Goal: Find specific page/section: Find specific page/section

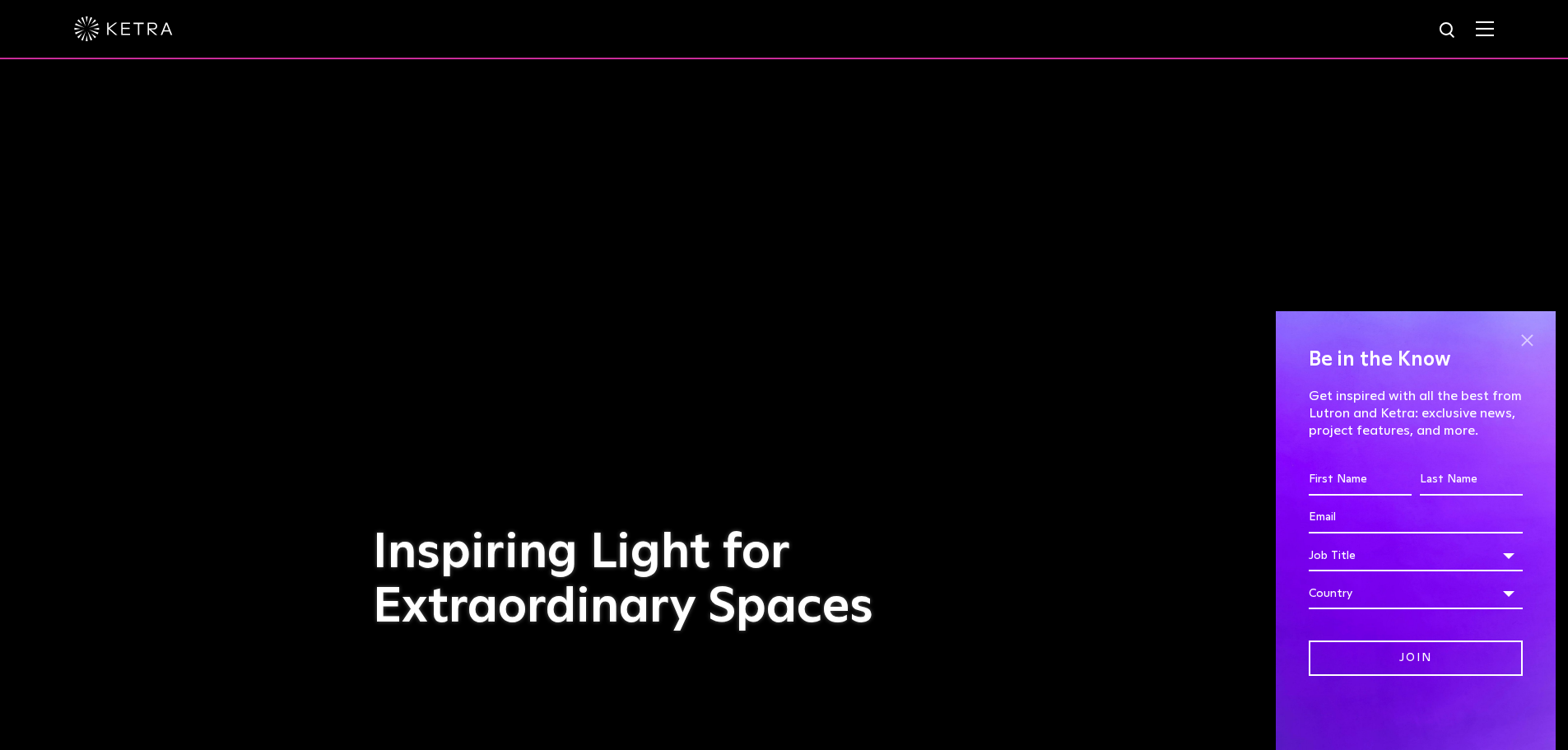
click at [1532, 336] on span at bounding box center [1527, 339] width 25 height 25
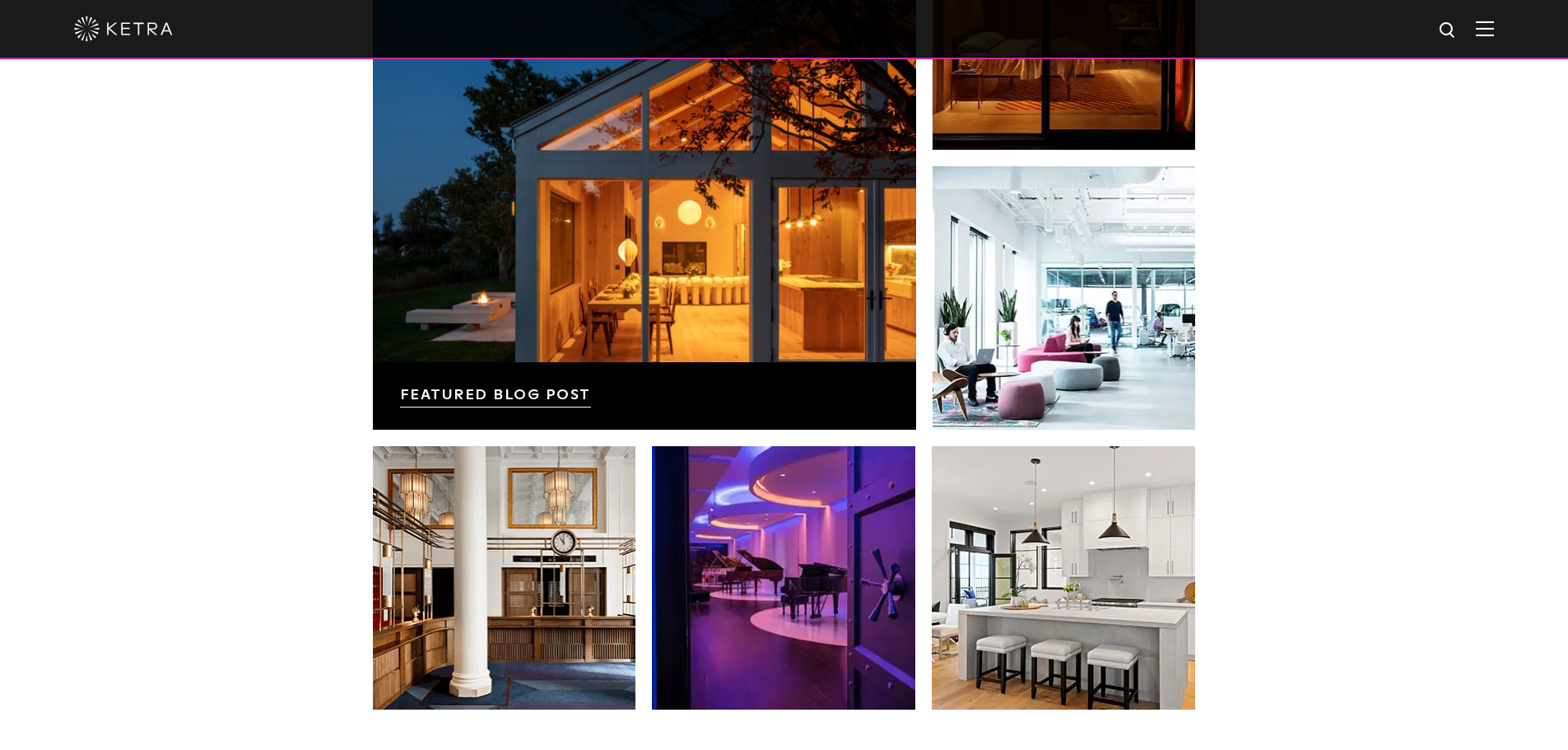
scroll to position [3373, 0]
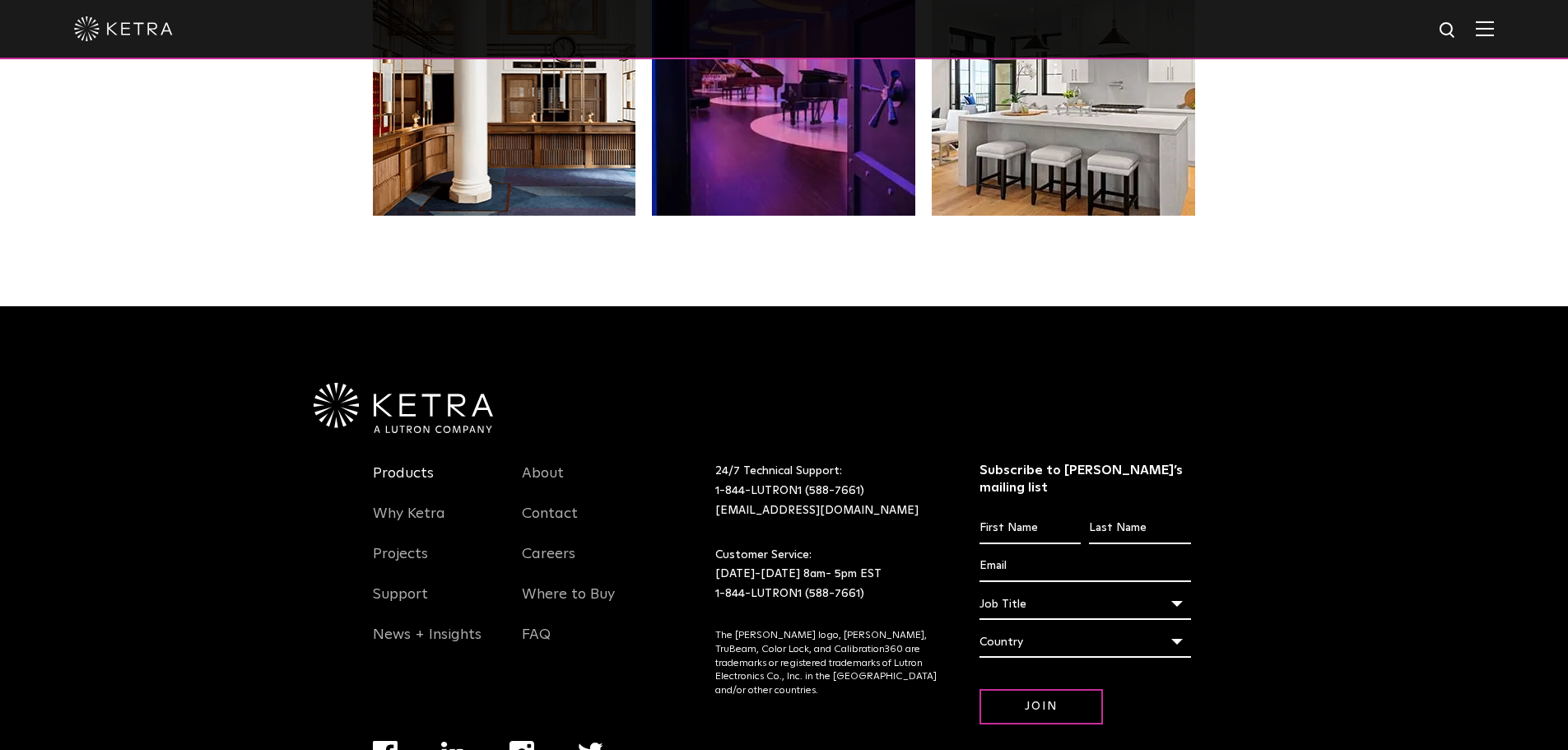
click at [411, 469] on link "Products" at bounding box center [403, 483] width 61 height 38
click at [405, 480] on link "Products" at bounding box center [403, 483] width 61 height 38
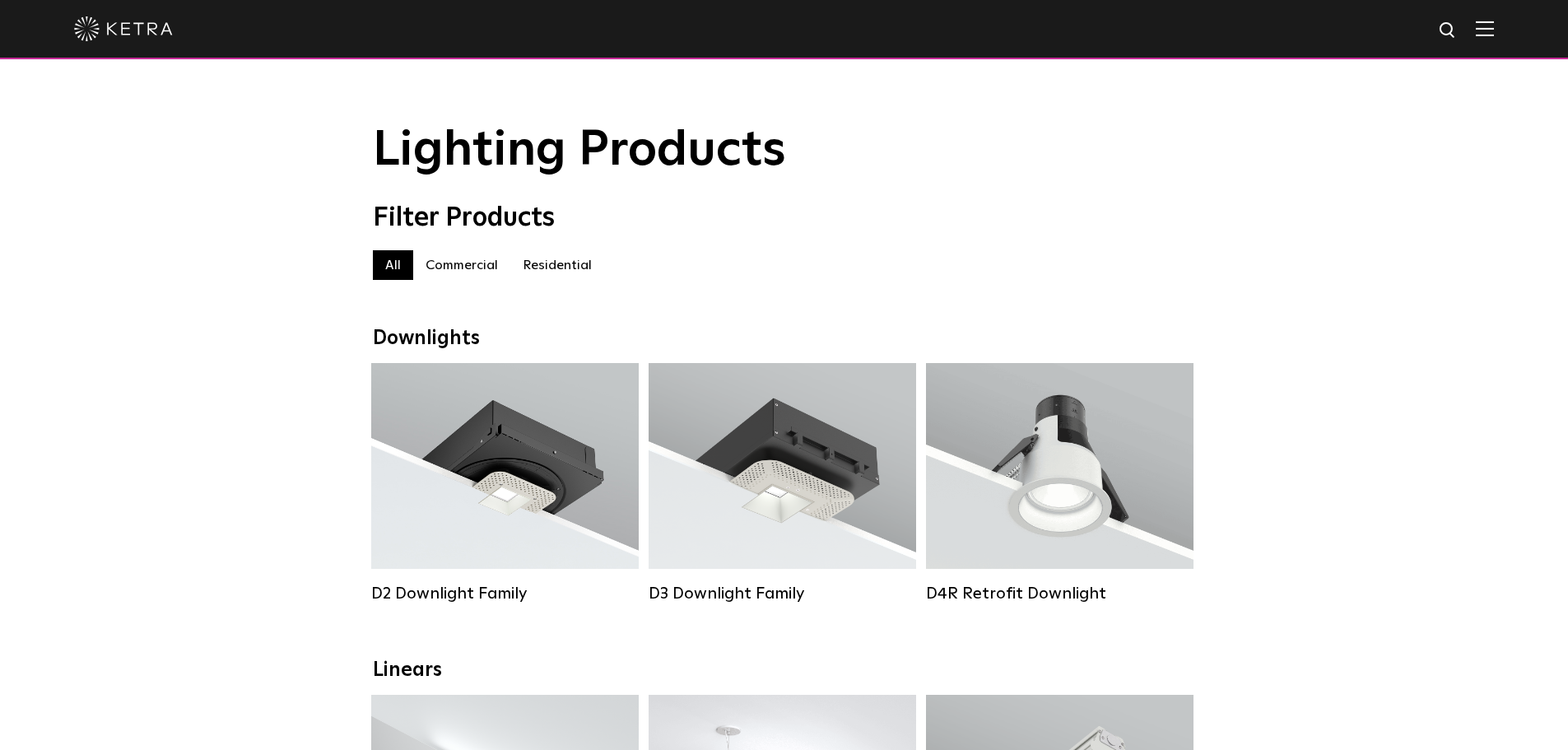
click at [562, 265] on label "Residential" at bounding box center [557, 264] width 94 height 30
